Goal: Navigation & Orientation: Find specific page/section

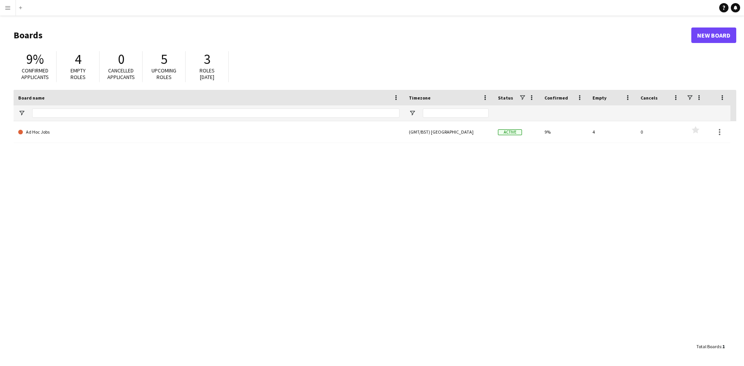
click at [8, 6] on app-icon "Menu" at bounding box center [8, 8] width 6 height 6
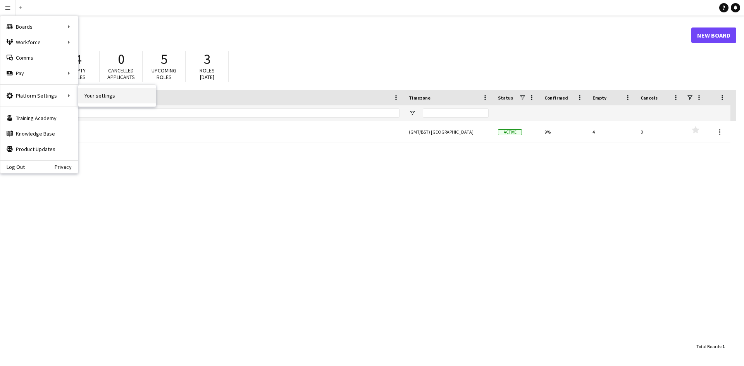
click at [91, 96] on link "Your settings" at bounding box center [116, 95] width 77 height 15
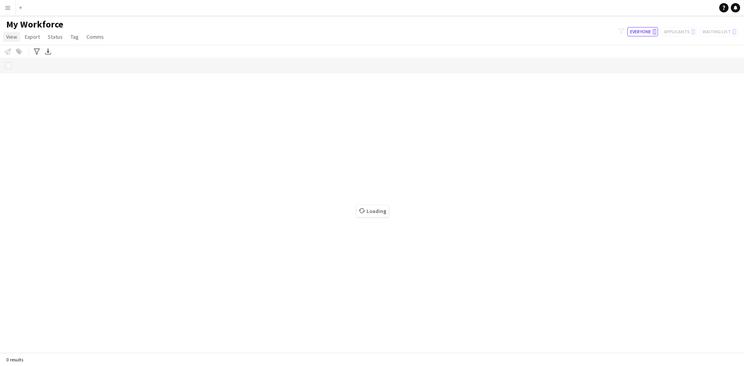
click at [13, 39] on span "View" at bounding box center [11, 36] width 11 height 7
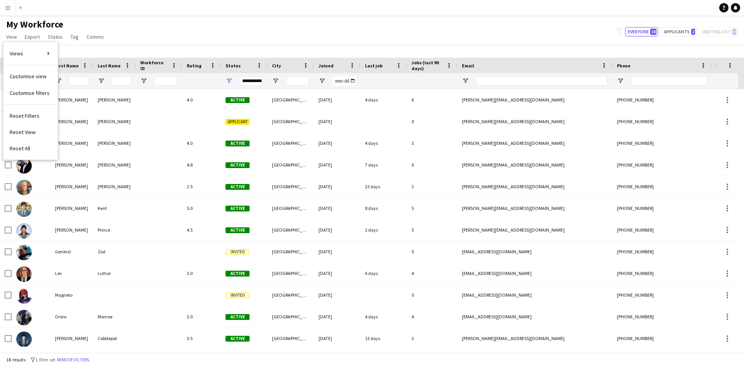
click at [125, 28] on div "My Workforce View Views Default view New view Update view Delete view Edit name…" at bounding box center [372, 32] width 744 height 26
click at [5, 4] on button "Menu" at bounding box center [7, 7] width 15 height 15
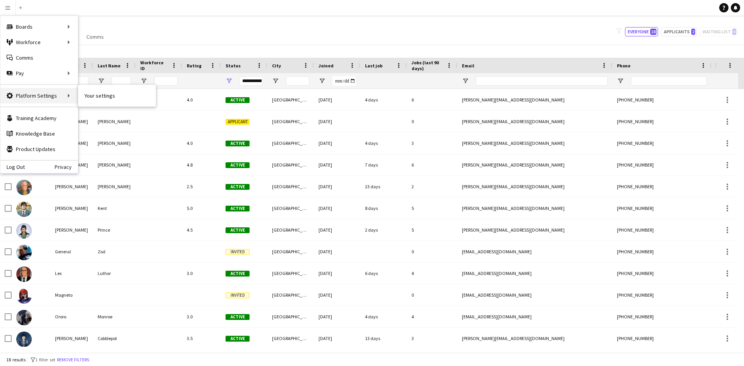
click at [40, 92] on div "Platform Settings Platform Settings" at bounding box center [38, 95] width 77 height 15
click at [88, 93] on link "Your settings" at bounding box center [116, 95] width 77 height 15
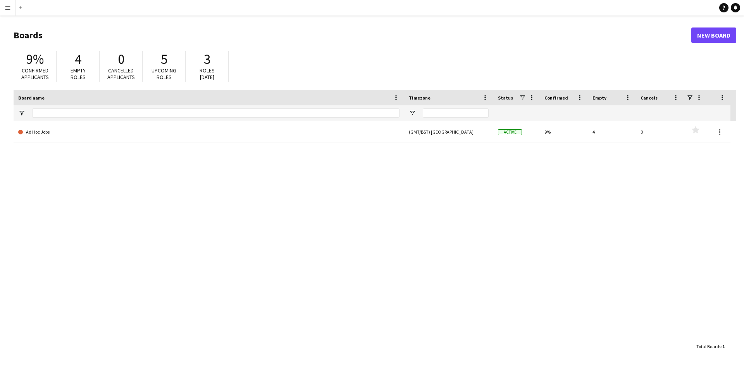
click at [7, 12] on button "Menu" at bounding box center [7, 7] width 15 height 15
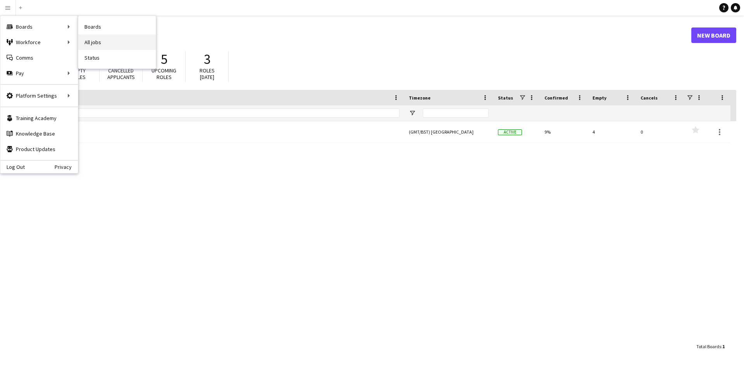
click at [102, 45] on link "All jobs" at bounding box center [116, 41] width 77 height 15
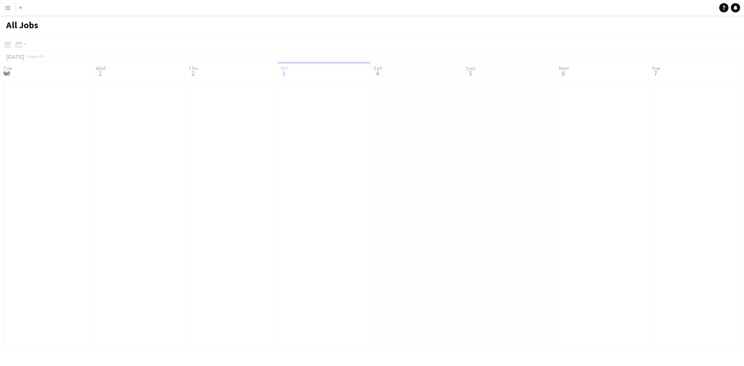
scroll to position [0, 185]
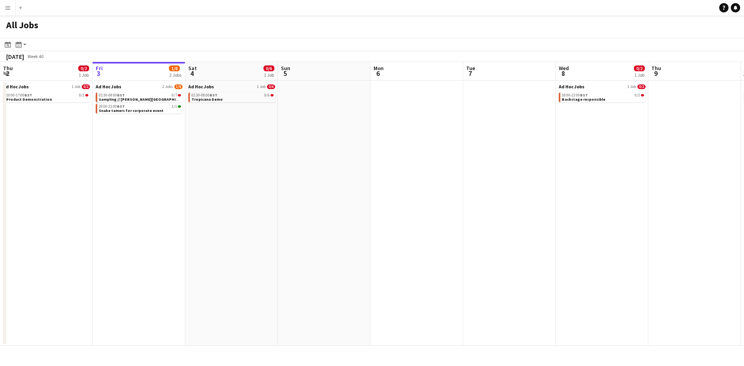
click at [11, 11] on button "Menu" at bounding box center [7, 7] width 15 height 15
